Goal: Task Accomplishment & Management: Use online tool/utility

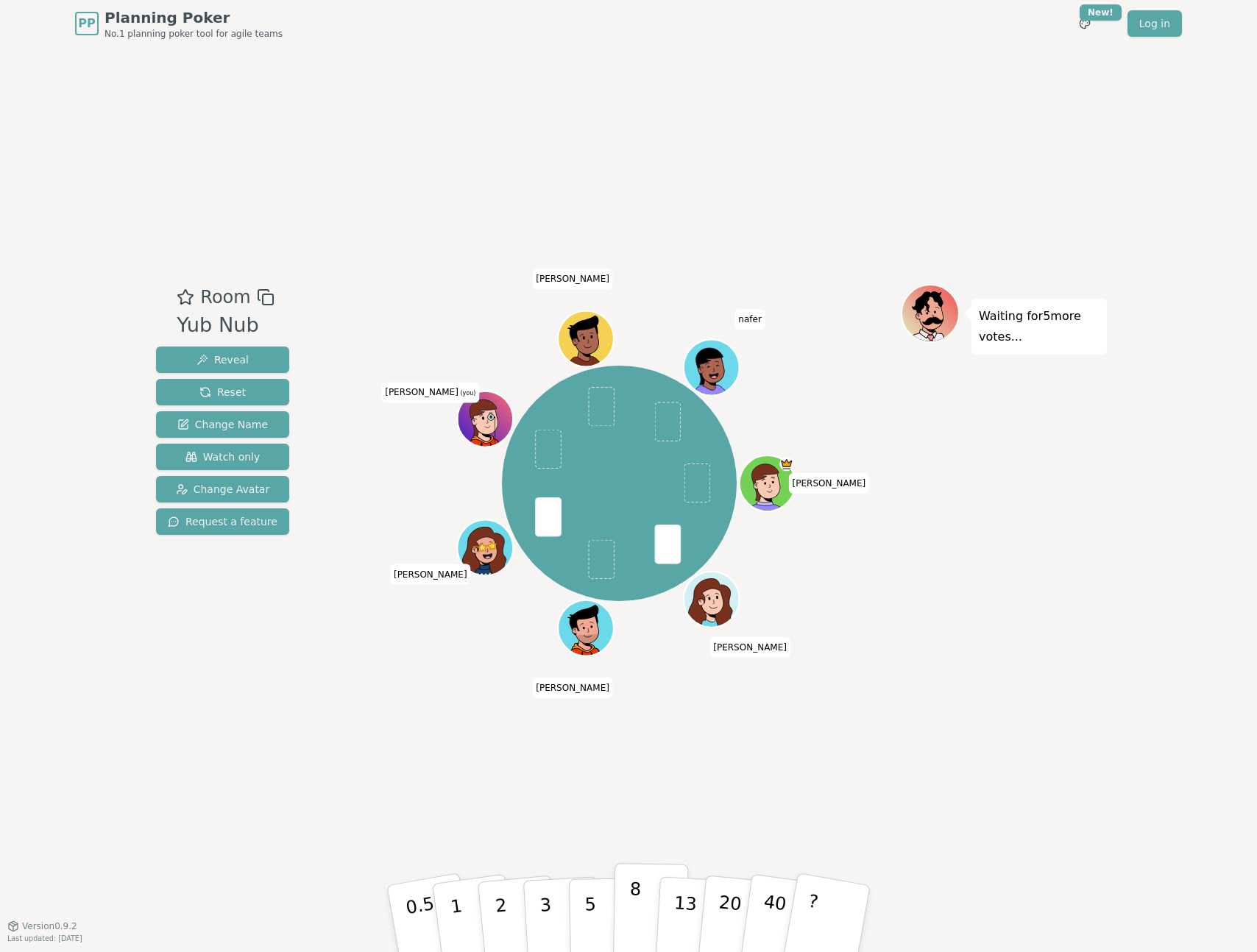
click at [623, 903] on button "8" at bounding box center [651, 919] width 76 height 112
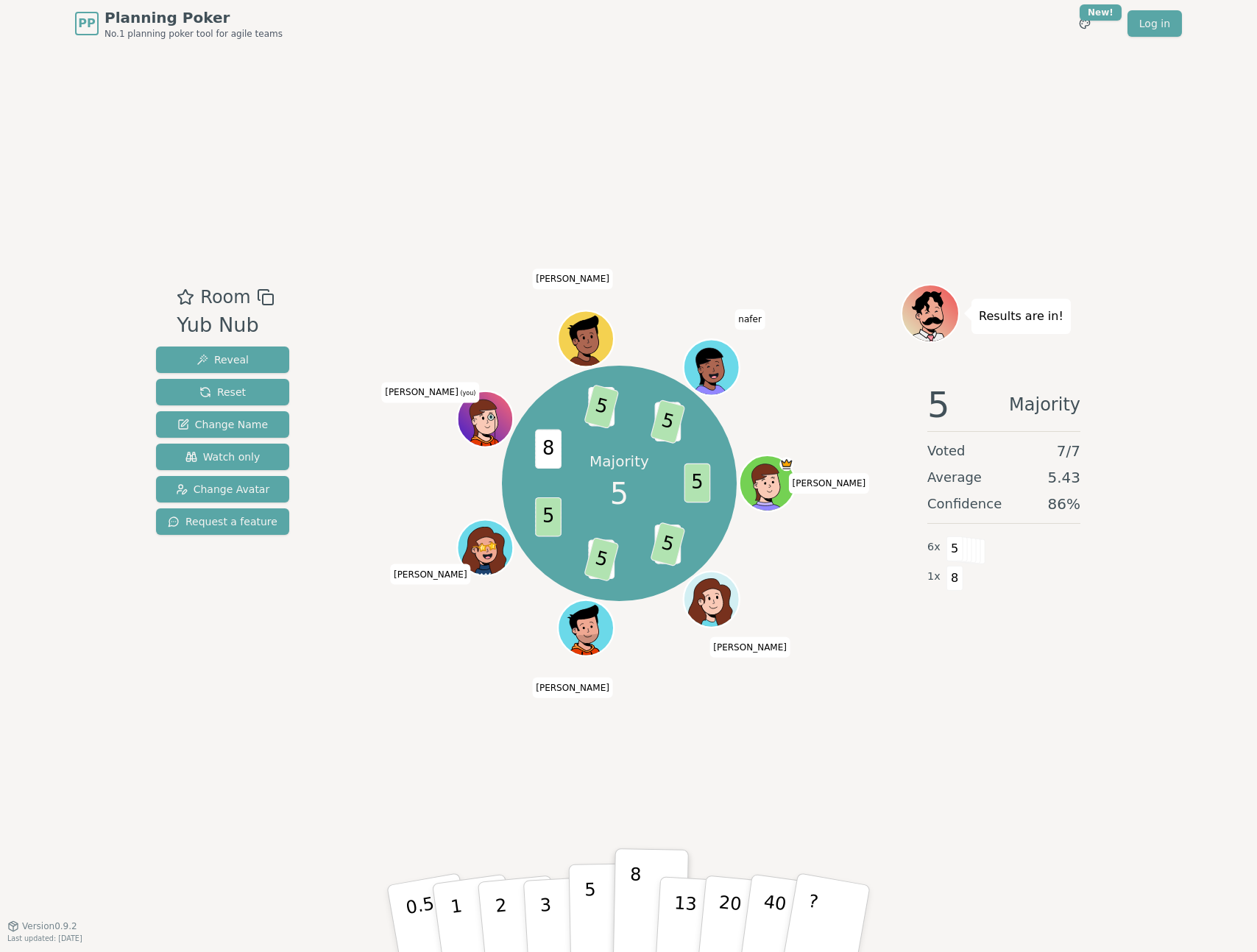
click at [583, 934] on button "5" at bounding box center [607, 919] width 76 height 112
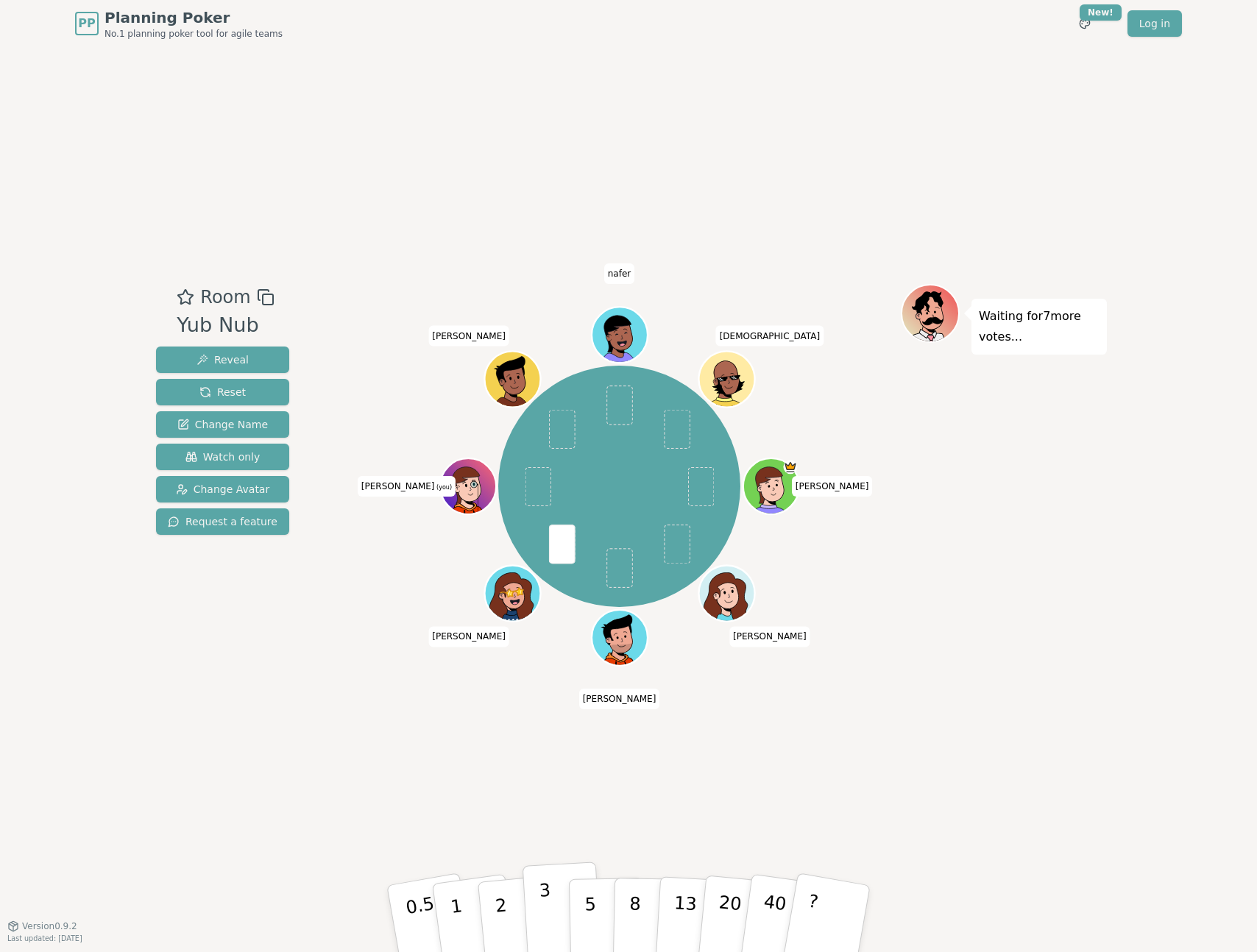
click at [547, 929] on p "3" at bounding box center [546, 921] width 17 height 80
click at [514, 910] on button "2" at bounding box center [518, 920] width 84 height 117
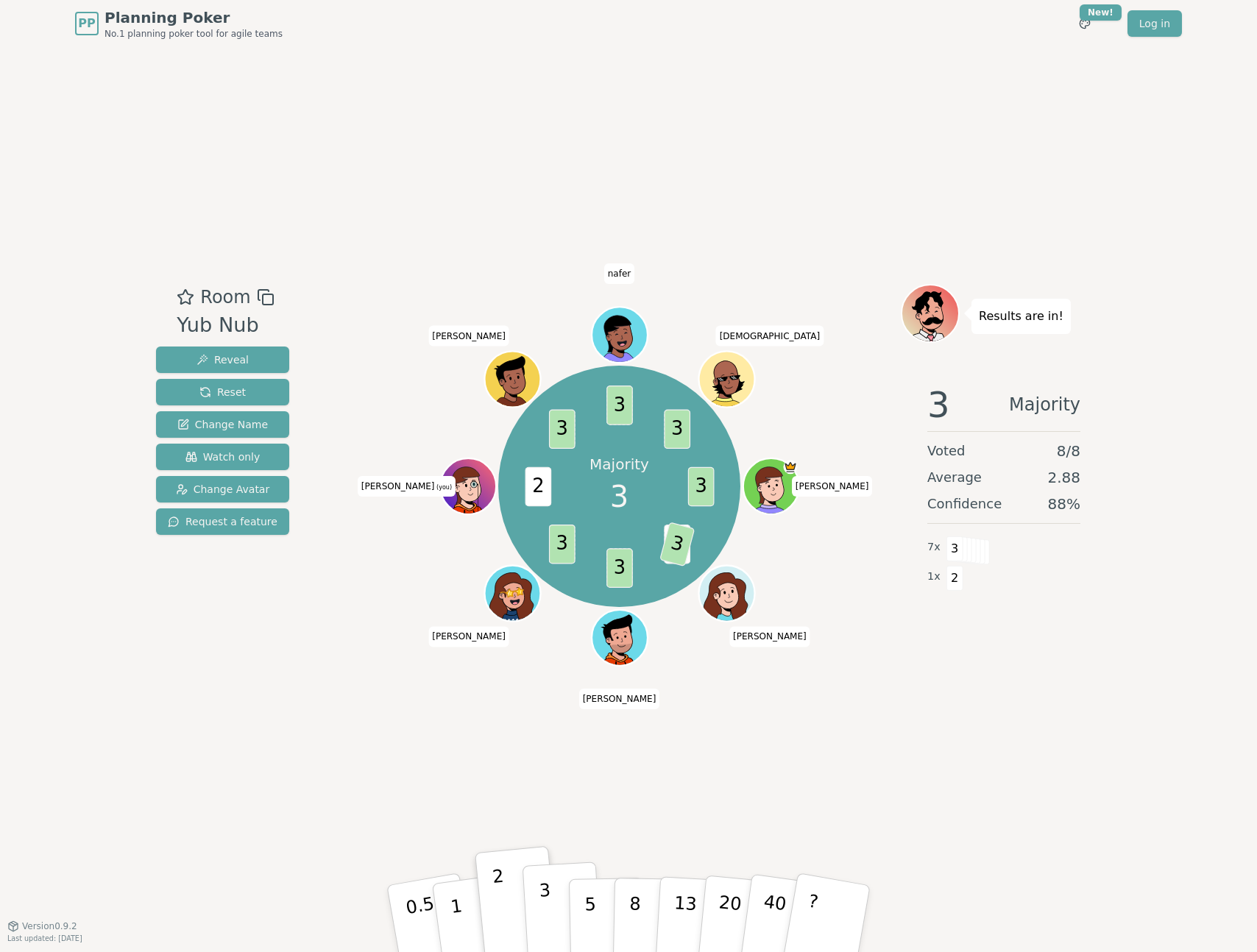
click at [552, 910] on button "3" at bounding box center [563, 920] width 80 height 115
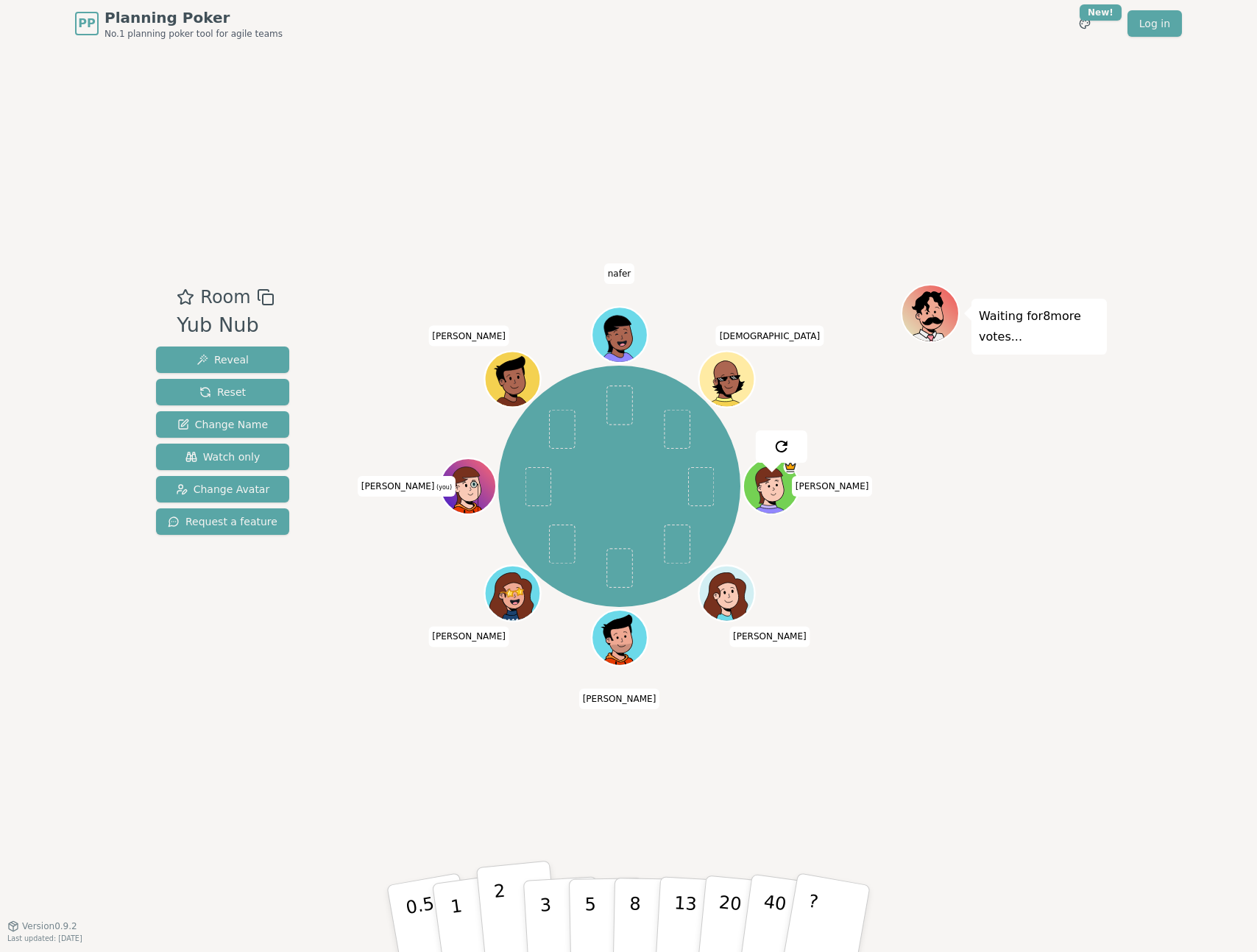
click at [506, 901] on button "2" at bounding box center [518, 920] width 84 height 117
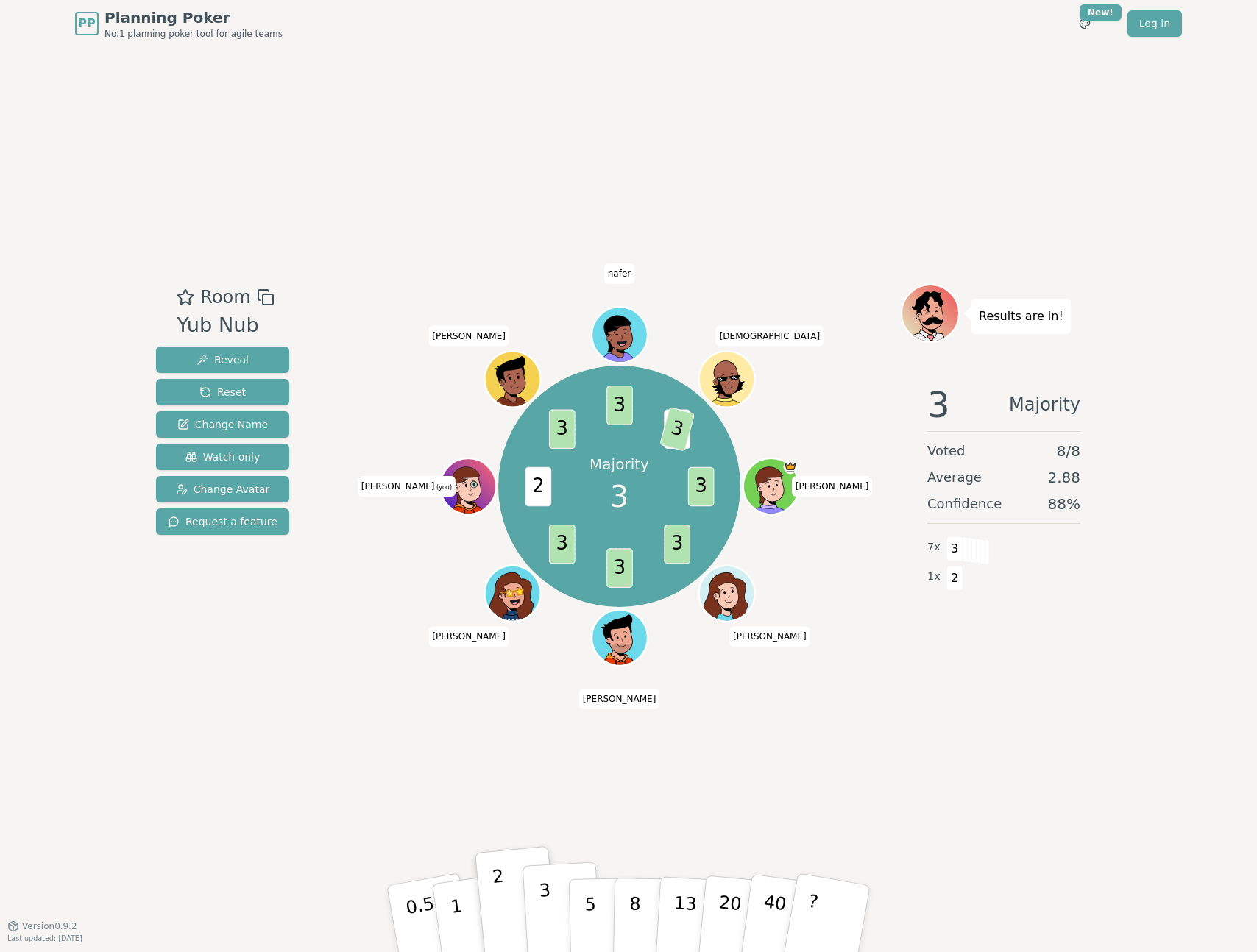
click at [534, 913] on button "3" at bounding box center [563, 920] width 80 height 115
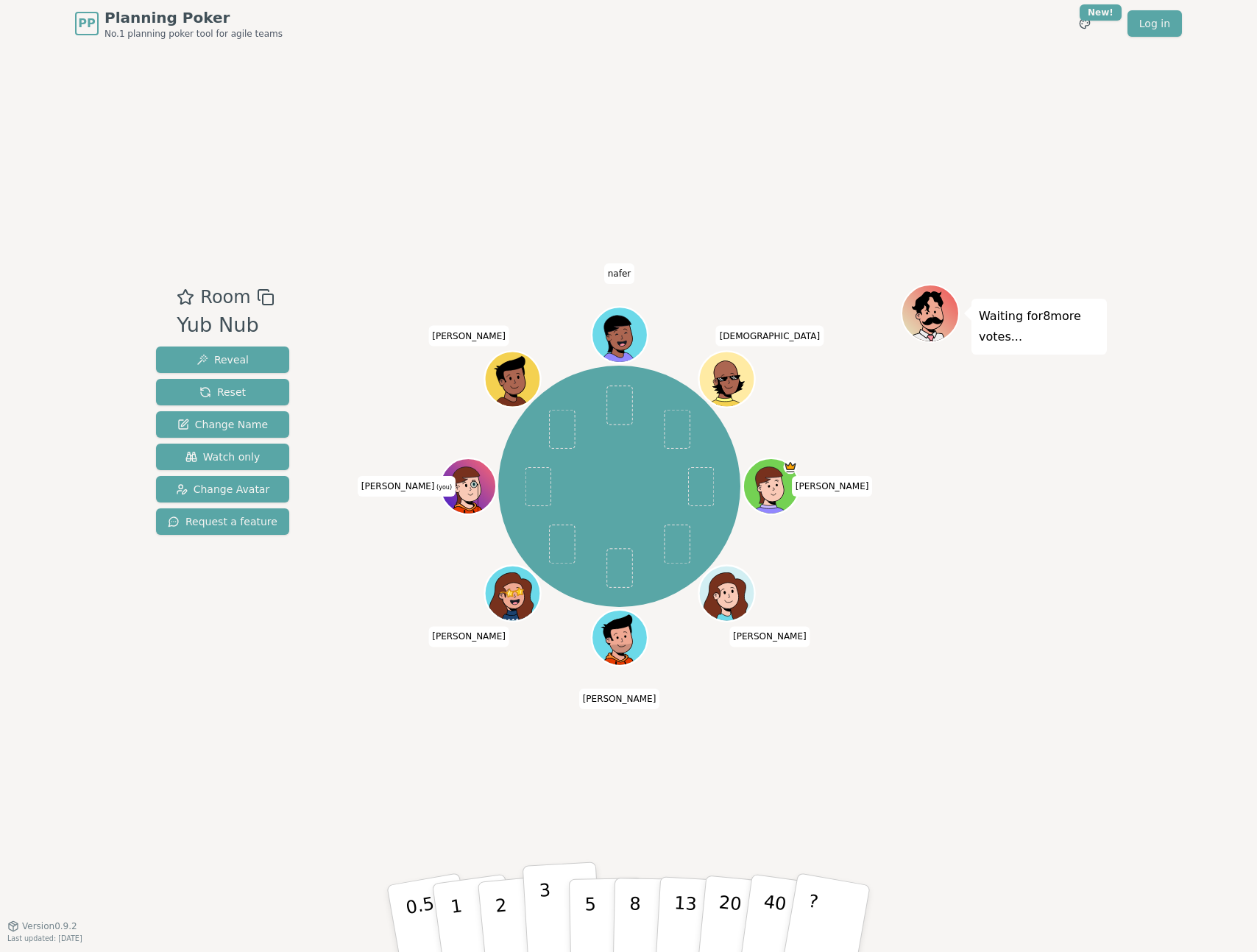
click at [550, 913] on button "3" at bounding box center [563, 920] width 80 height 115
click at [552, 907] on button "3" at bounding box center [563, 920] width 80 height 115
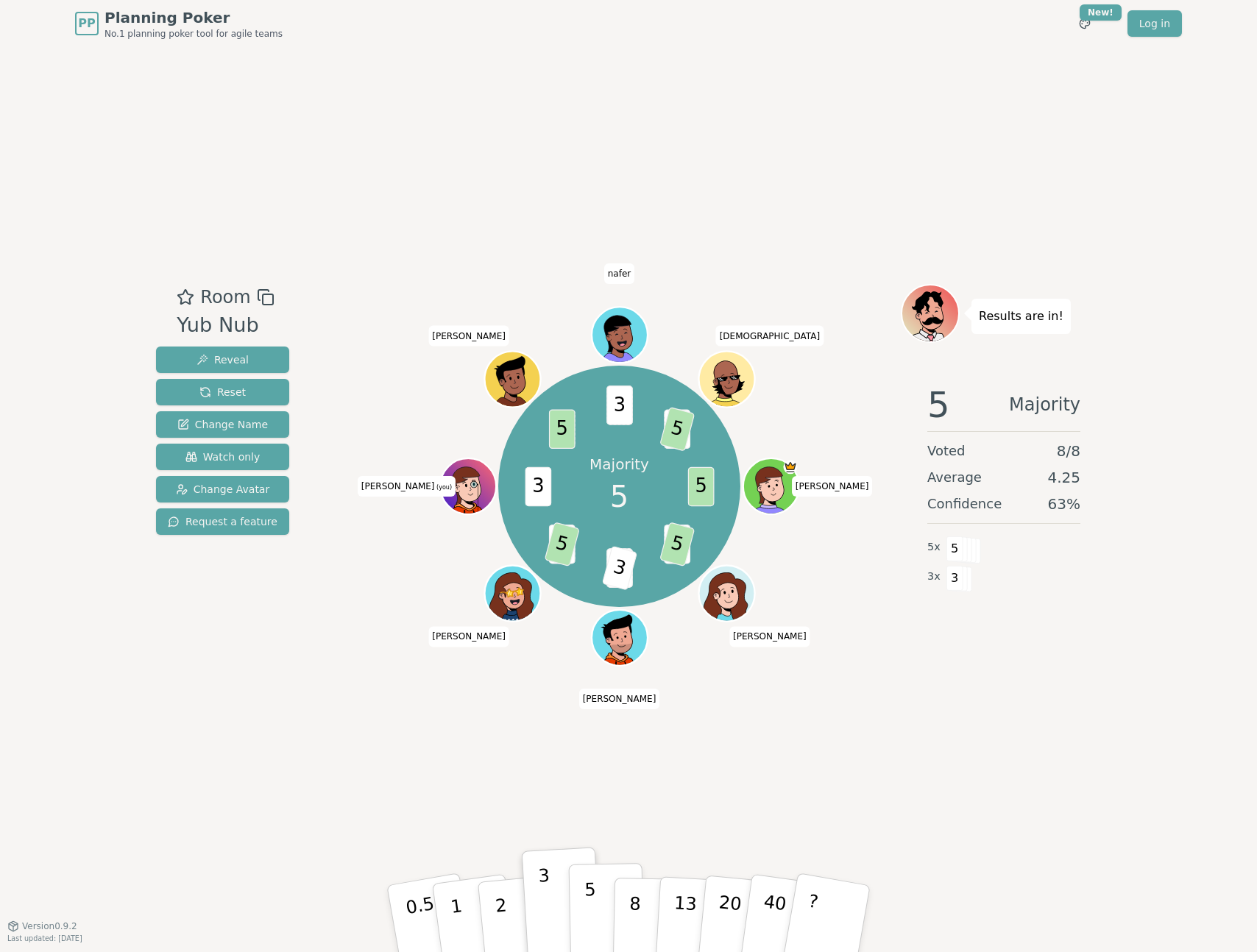
click at [600, 913] on button "5" at bounding box center [607, 919] width 76 height 112
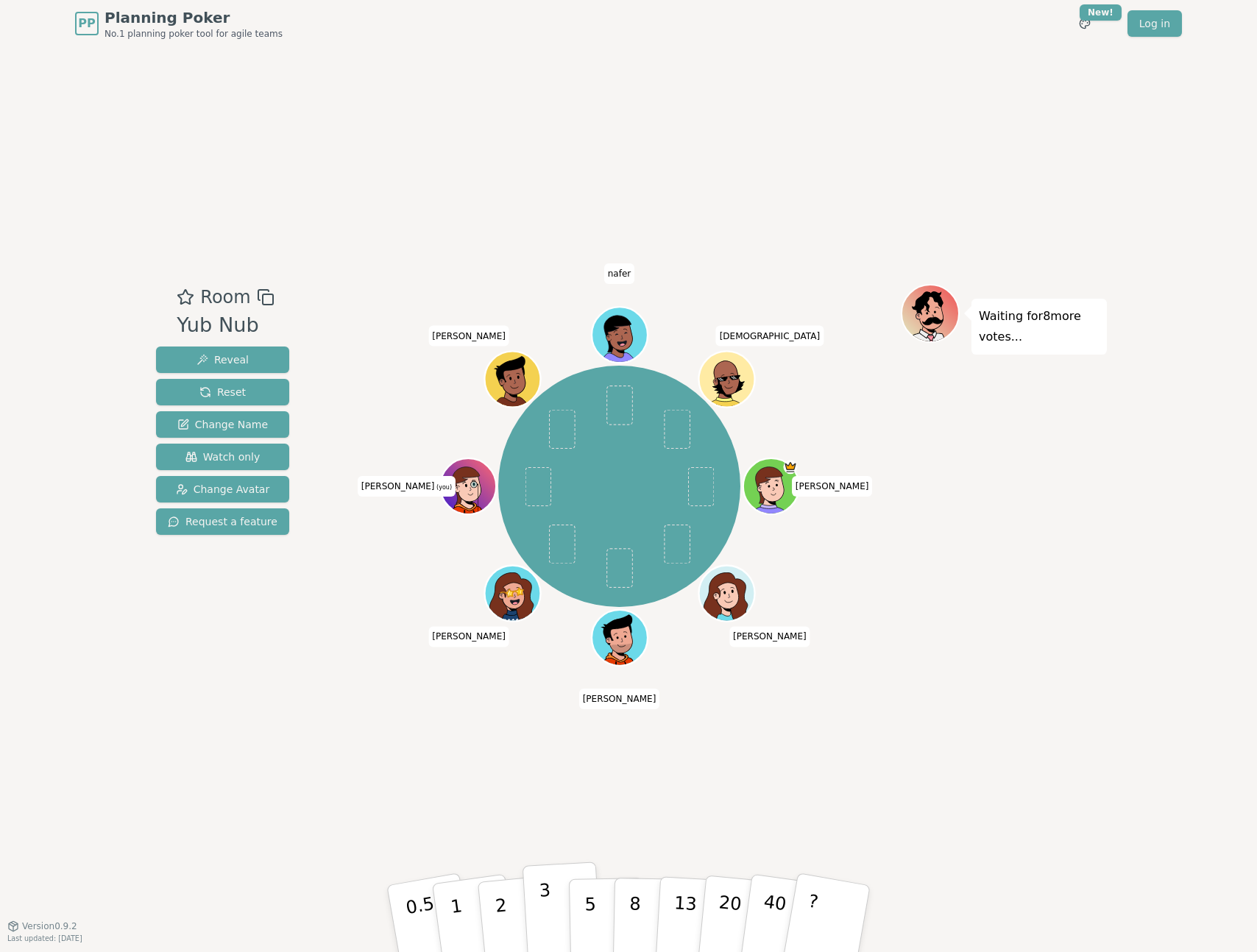
click at [539, 898] on p "3" at bounding box center [546, 921] width 17 height 80
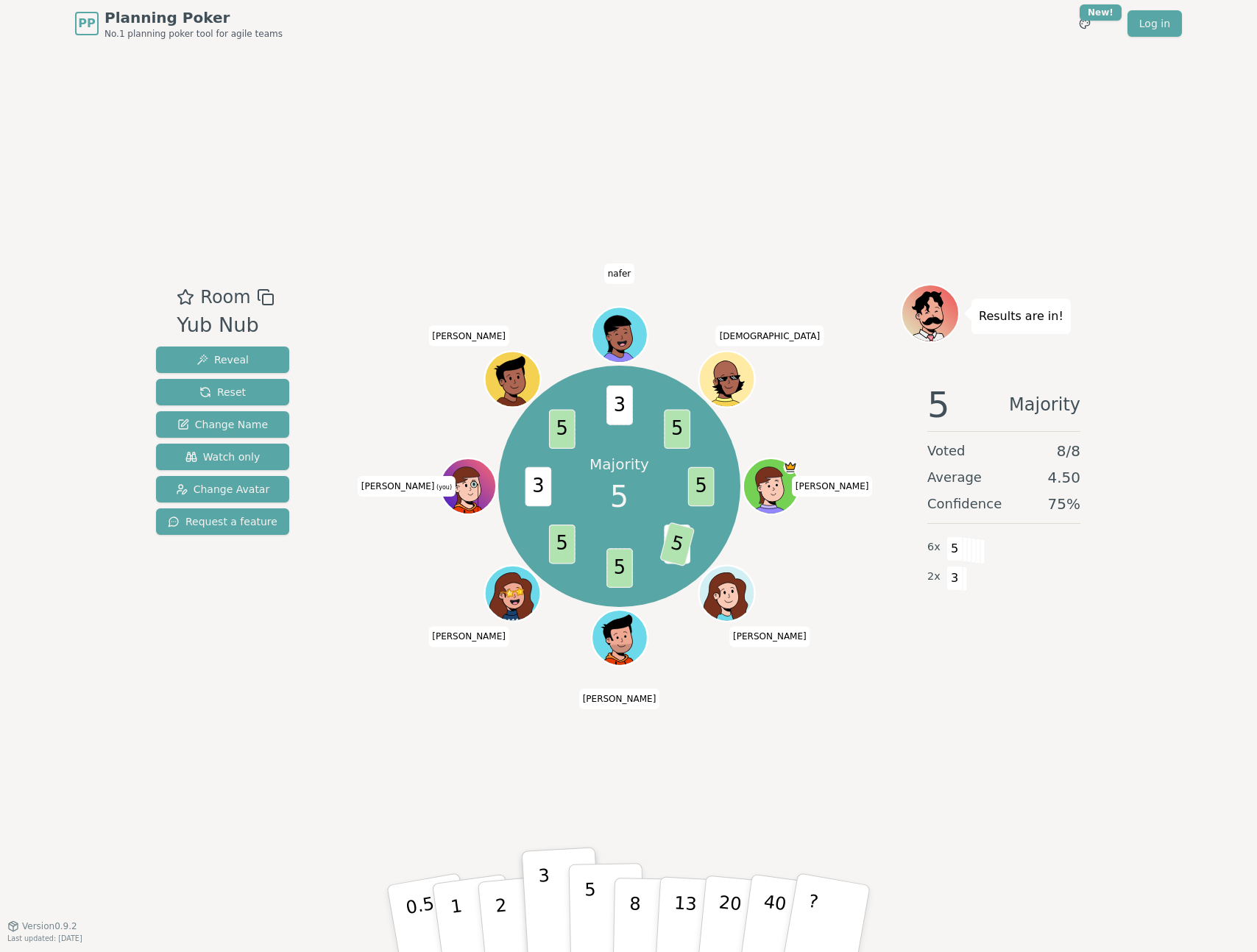
click at [589, 916] on p "5" at bounding box center [590, 919] width 13 height 79
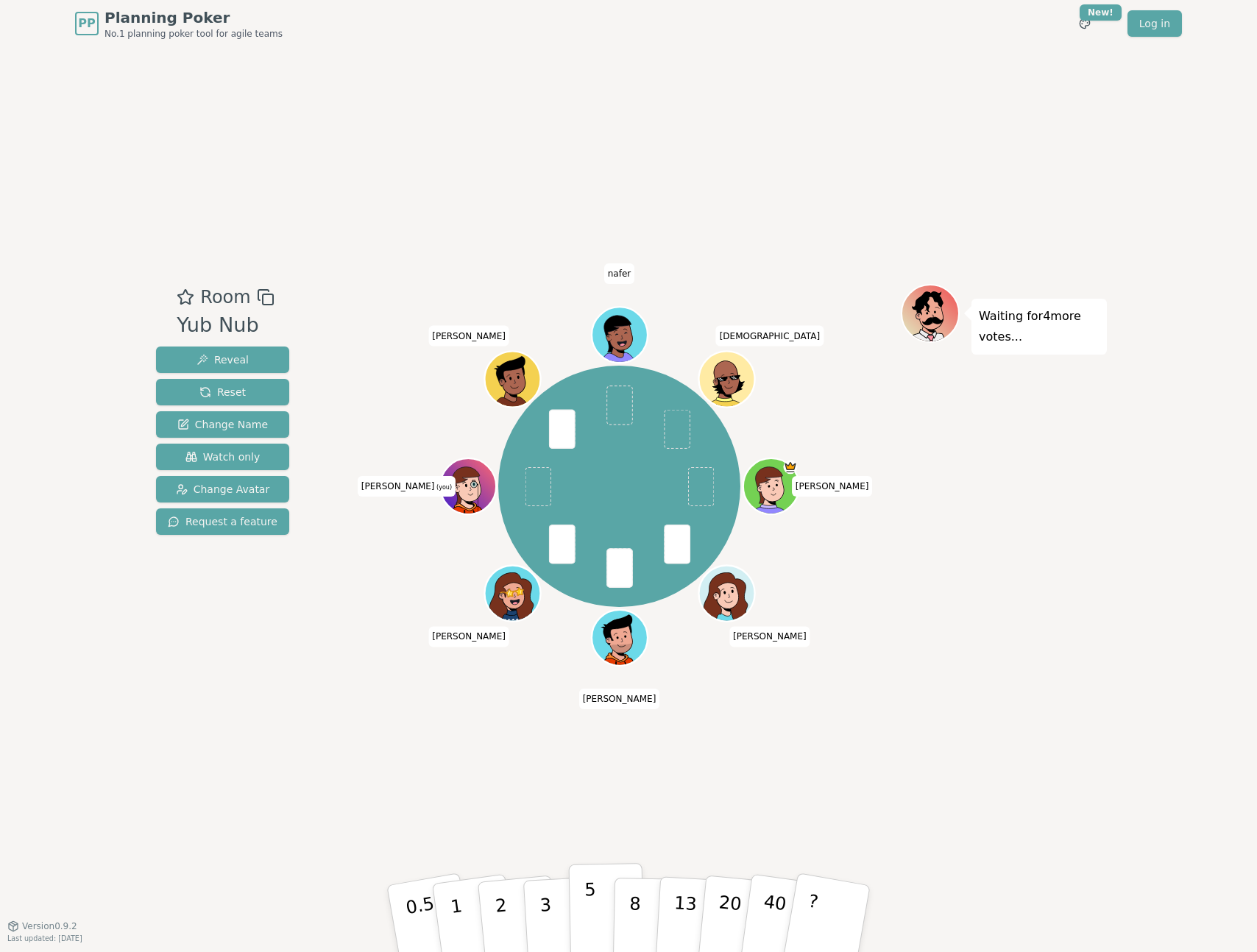
click at [580, 900] on button "5" at bounding box center [607, 919] width 76 height 112
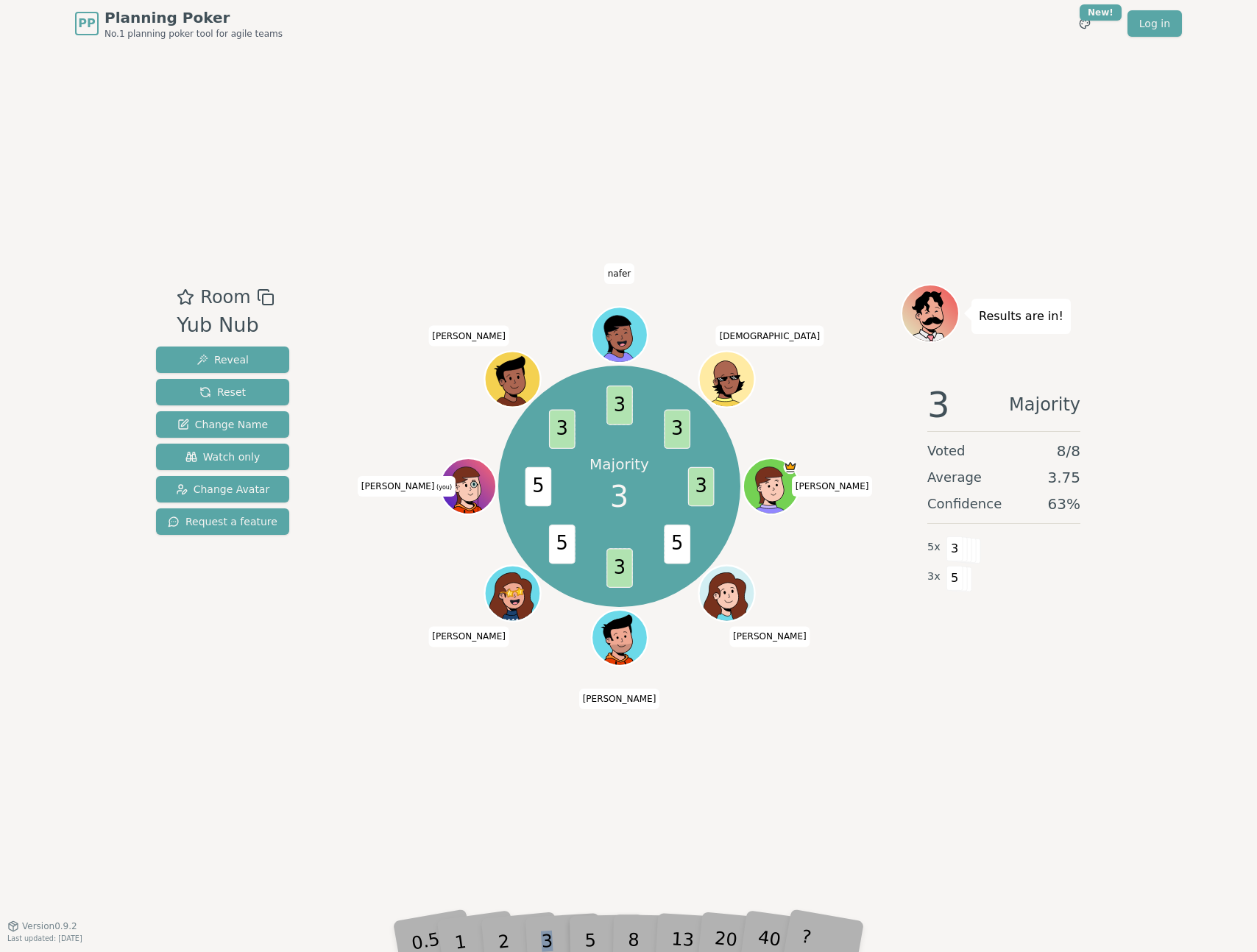
click at [541, 932] on div "0.5 1 2 3 5 8 13 20 40 ?" at bounding box center [628, 919] width 442 height 52
click at [544, 932] on p "3" at bounding box center [546, 921] width 17 height 82
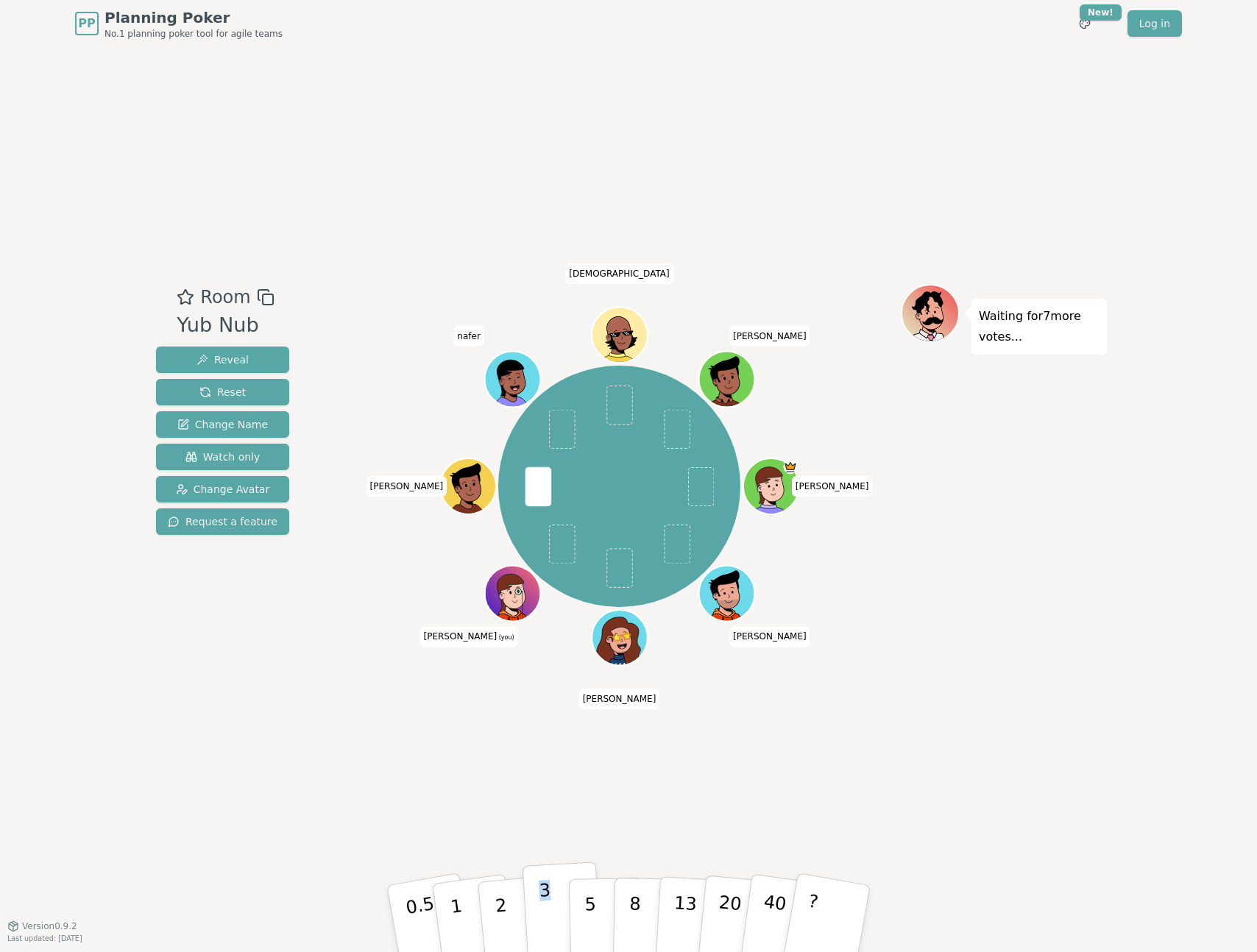
click at [547, 894] on p "3" at bounding box center [546, 921] width 17 height 80
click at [697, 816] on div "Room Yub Nub Reveal Reset Change Name Watch only Change Avatar Request a featur…" at bounding box center [628, 486] width 957 height 879
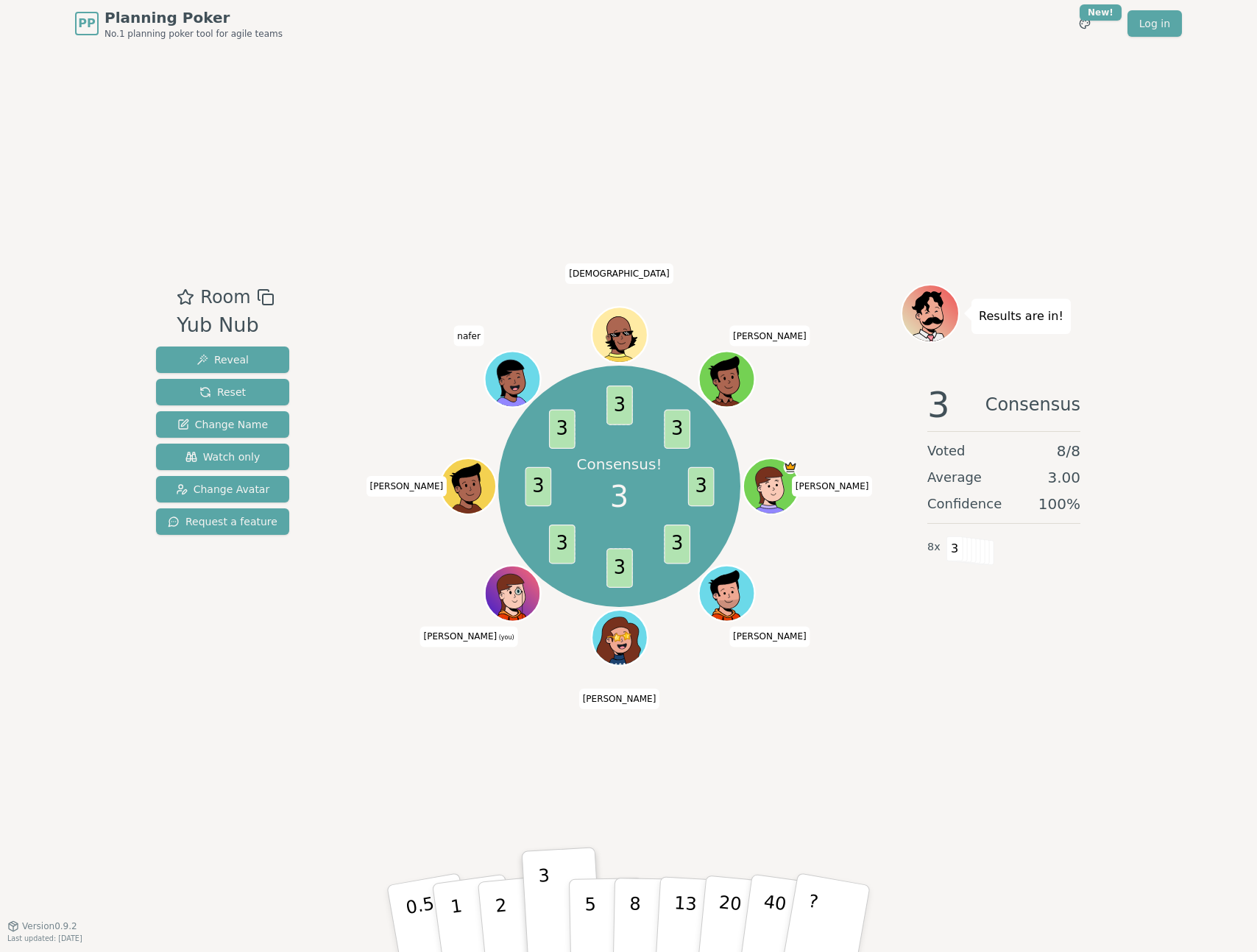
click at [524, 719] on div "Room Yub Nub Reveal Reset Change Name Watch only Change Avatar Request a featur…" at bounding box center [628, 486] width 957 height 879
click at [591, 802] on div "Room Yub Nub Reveal Reset Change Name Watch only Change Avatar Request a featur…" at bounding box center [628, 486] width 957 height 879
click at [592, 764] on div "Room Yub Nub Reveal Reset Change Name Watch only Change Avatar Request a featur…" at bounding box center [628, 486] width 957 height 879
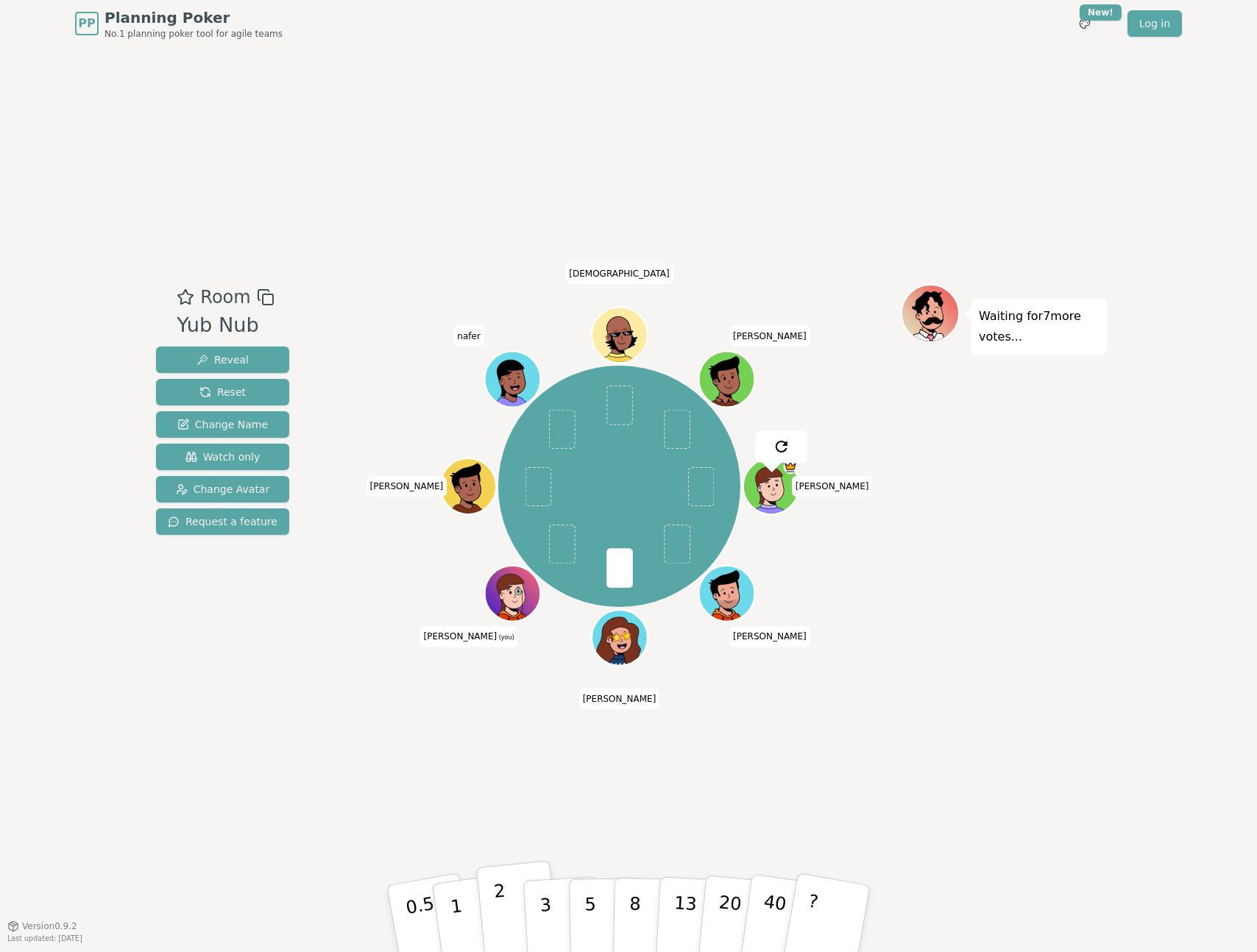
click at [511, 912] on button "2" at bounding box center [518, 920] width 84 height 117
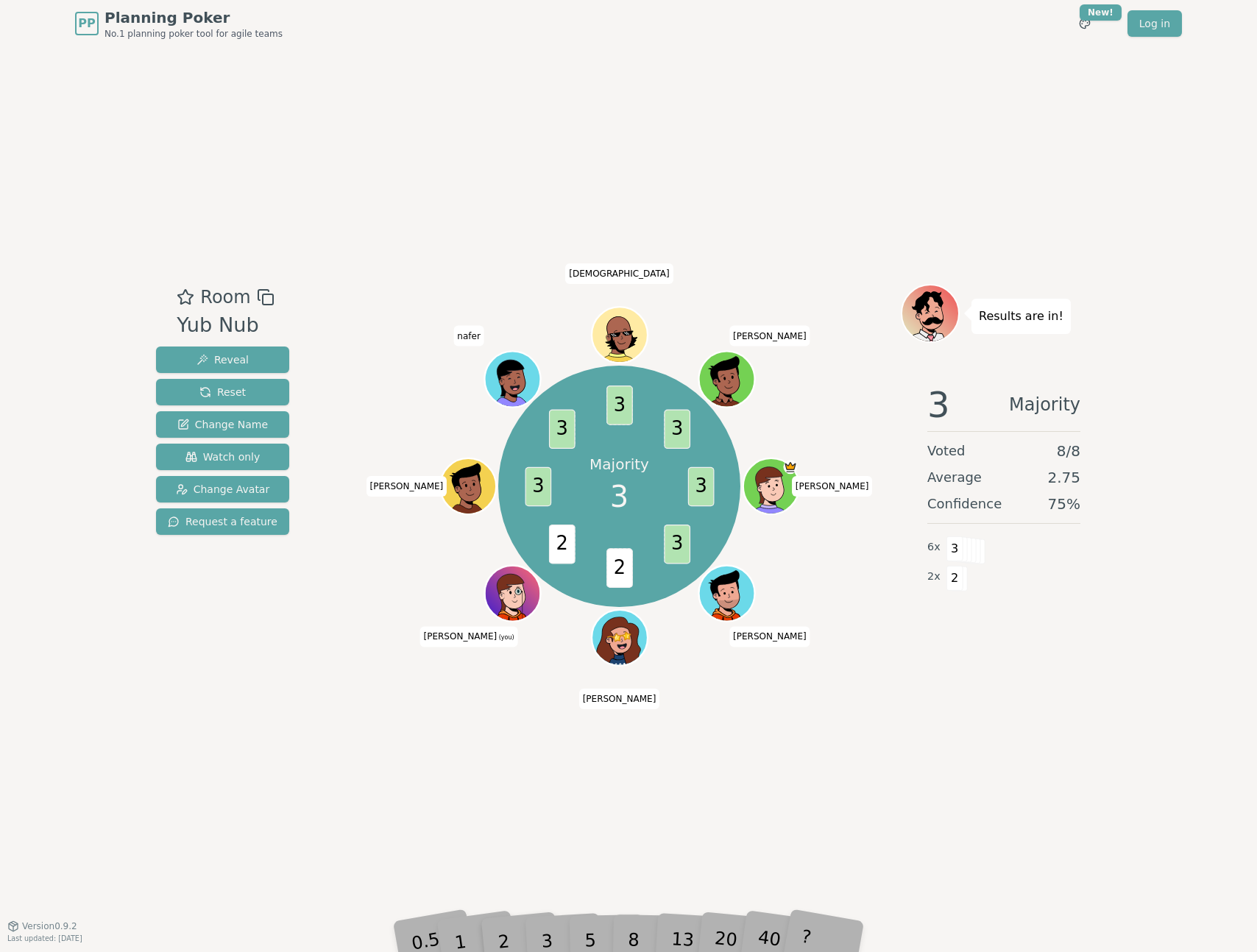
click at [583, 842] on div "Room Yub Nub Reveal Reset Change Name Watch only Change Avatar Request a featur…" at bounding box center [628, 486] width 957 height 879
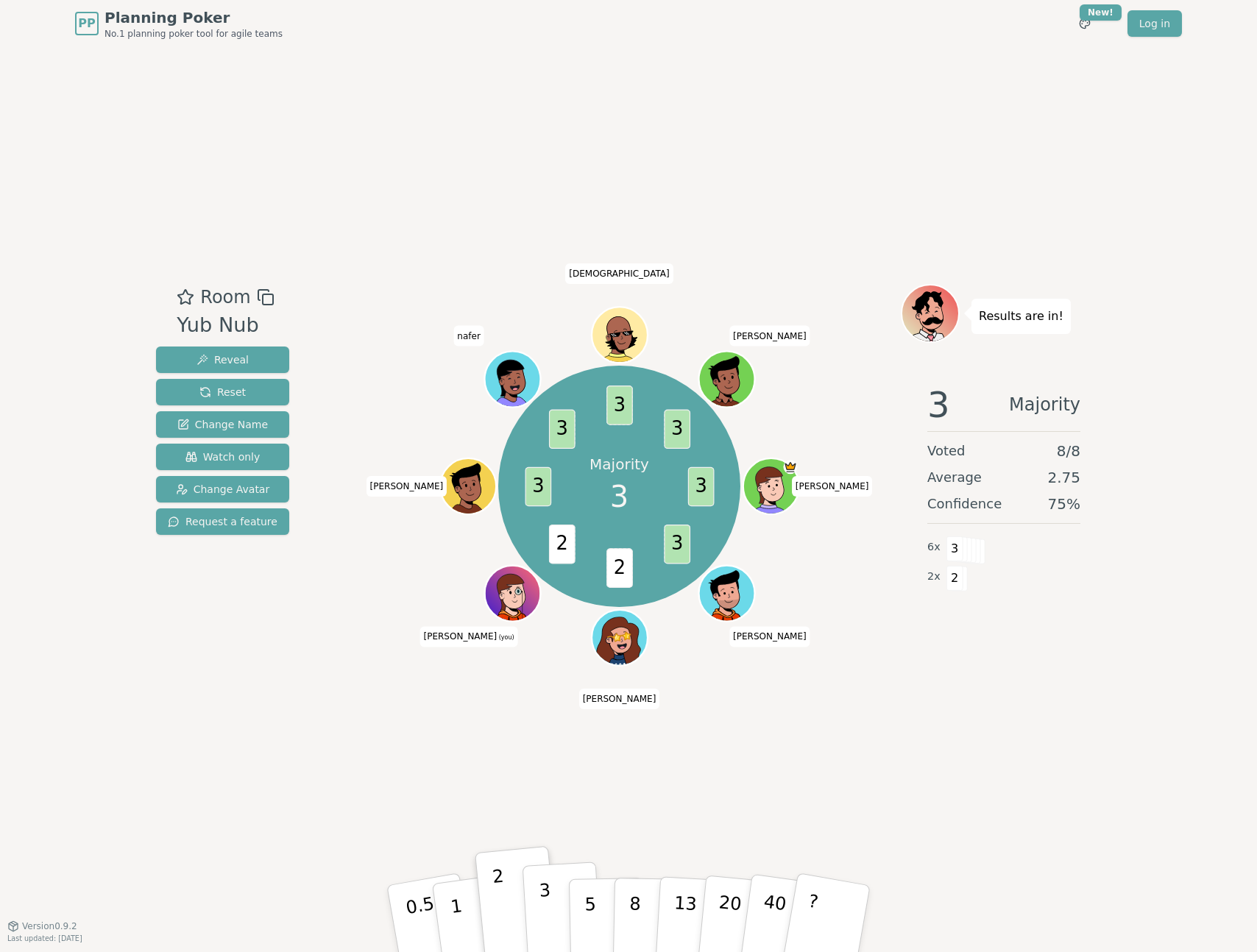
click at [553, 899] on button "3" at bounding box center [563, 920] width 80 height 115
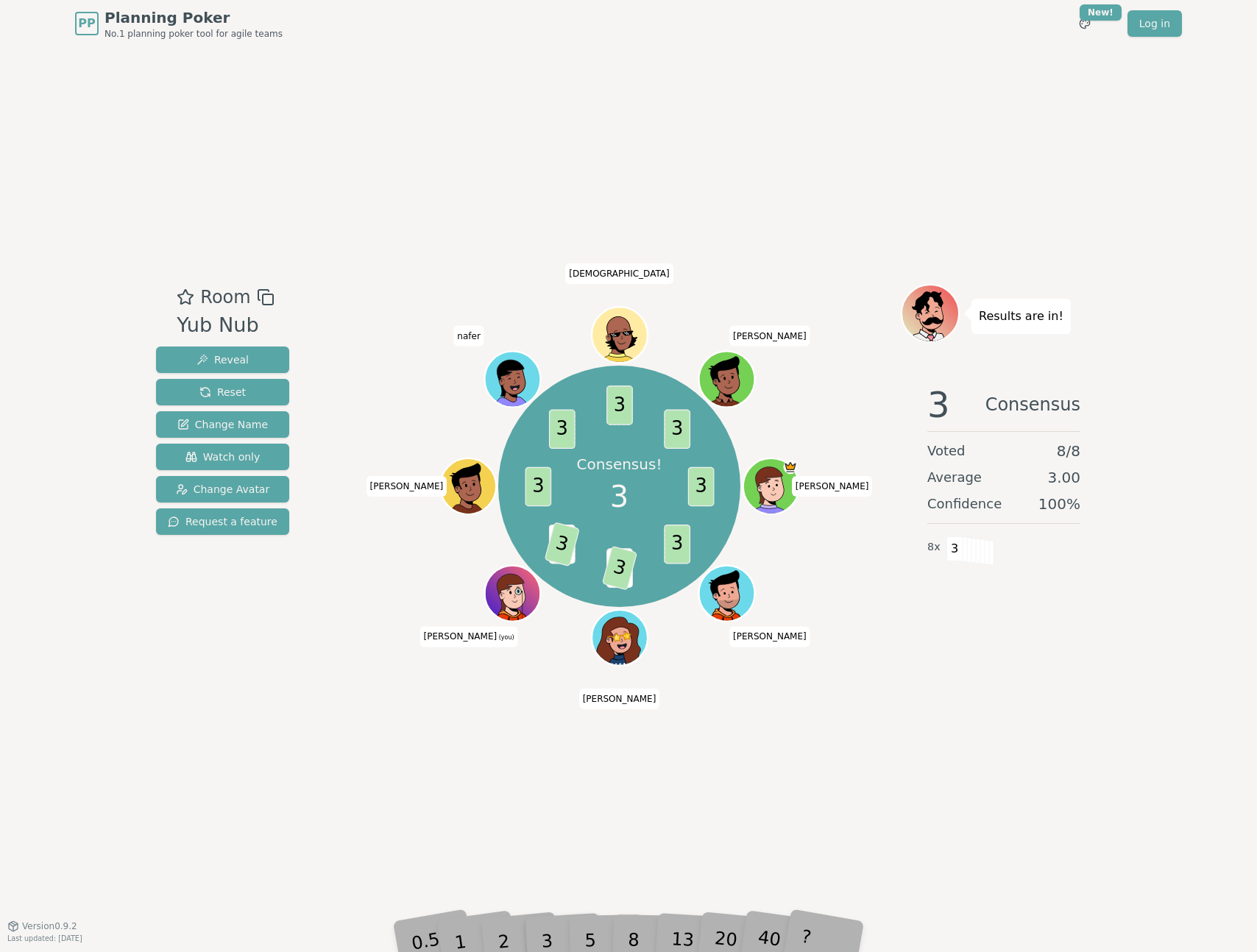
click at [569, 822] on div "Room Yub Nub Reveal Reset Change Name Watch only Change Avatar Request a featur…" at bounding box center [628, 486] width 957 height 879
click at [578, 863] on div "Room Yub Nub Reveal Reset Change Name Watch only Change Avatar Request a featur…" at bounding box center [628, 486] width 957 height 879
click at [559, 871] on div "Room Yub Nub Reveal Reset Change Name Watch only Change Avatar Request a featur…" at bounding box center [628, 486] width 957 height 879
click at [571, 857] on div "Room Yub Nub Reveal Reset Change Name Watch only Change Avatar Request a featur…" at bounding box center [628, 486] width 957 height 879
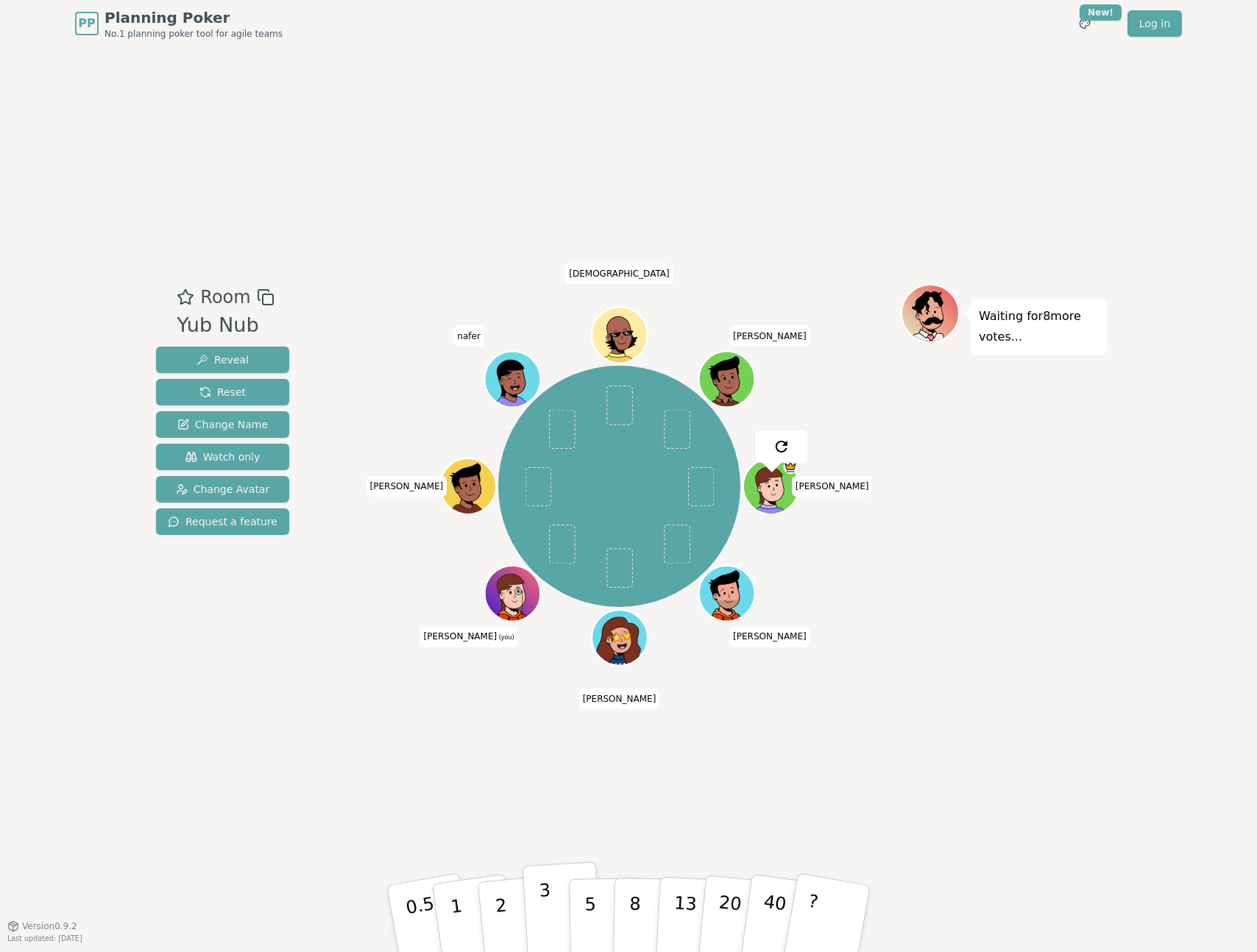
click at [553, 921] on button "3" at bounding box center [563, 920] width 80 height 115
click at [558, 909] on button "3" at bounding box center [563, 920] width 80 height 115
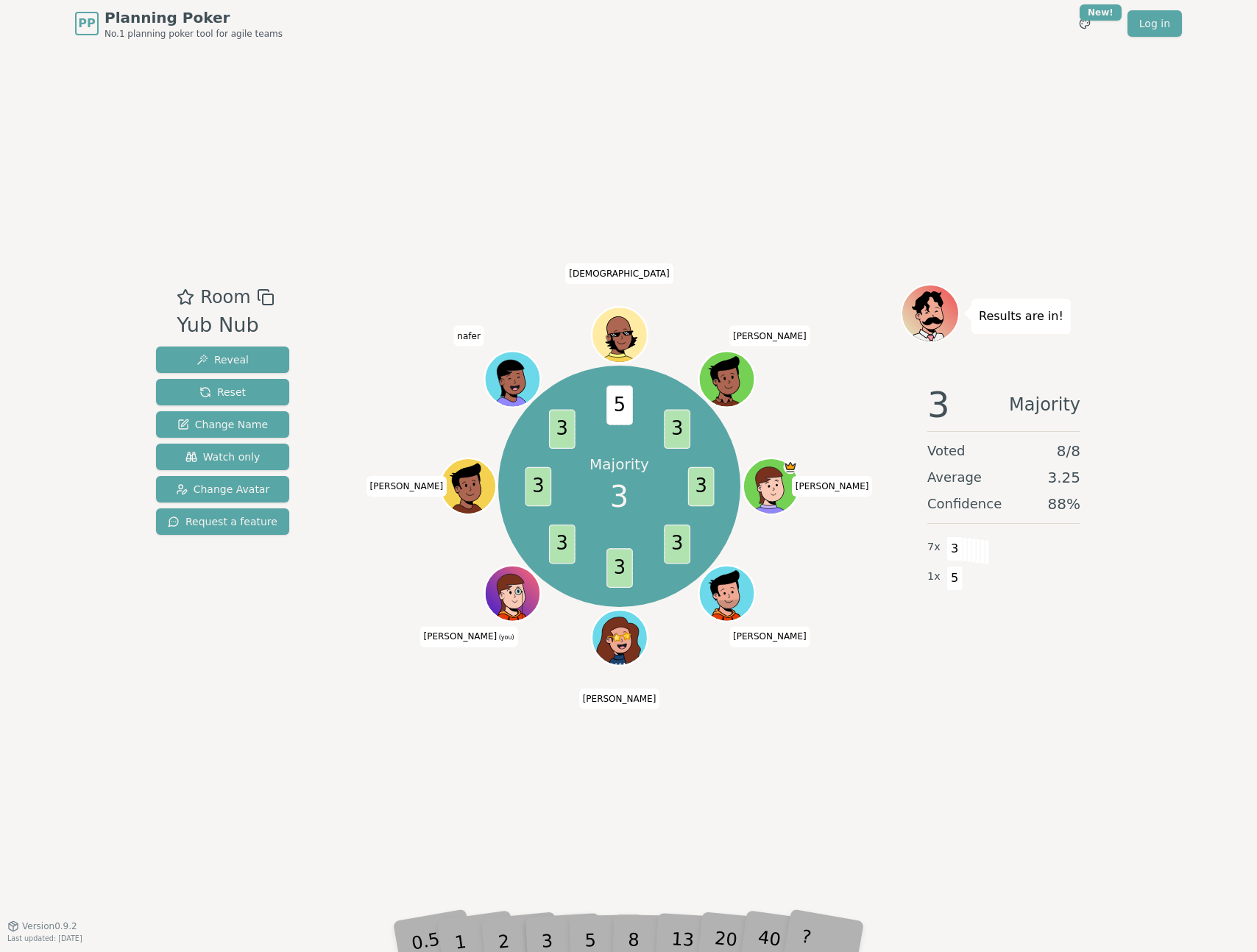
click at [709, 829] on div "Room Yub Nub Reveal Reset Change Name Watch only Change Avatar Request a featur…" at bounding box center [628, 486] width 957 height 879
